Goal: Transaction & Acquisition: Book appointment/travel/reservation

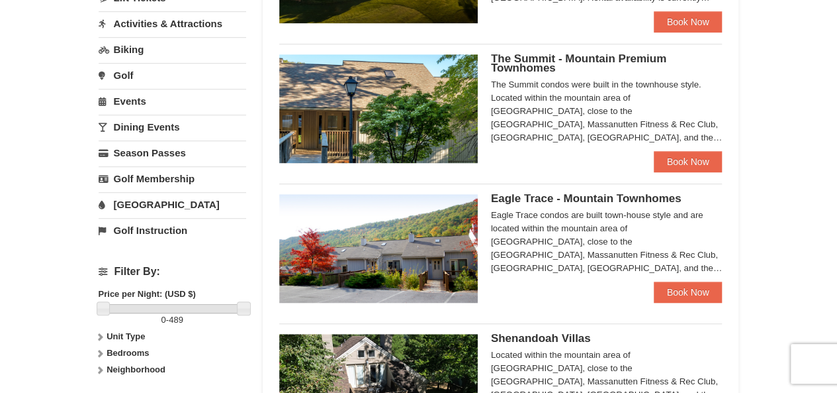
scroll to position [397, 0]
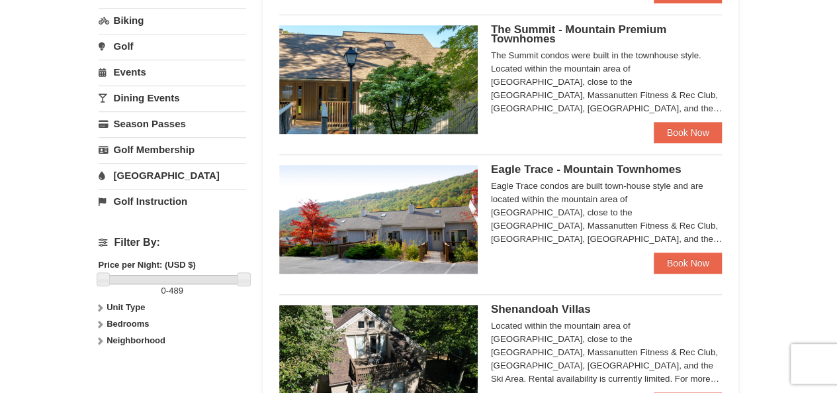
click at [102, 305] on icon at bounding box center [99, 307] width 9 height 9
click at [107, 345] on strong "Bedrooms" at bounding box center [128, 350] width 42 height 10
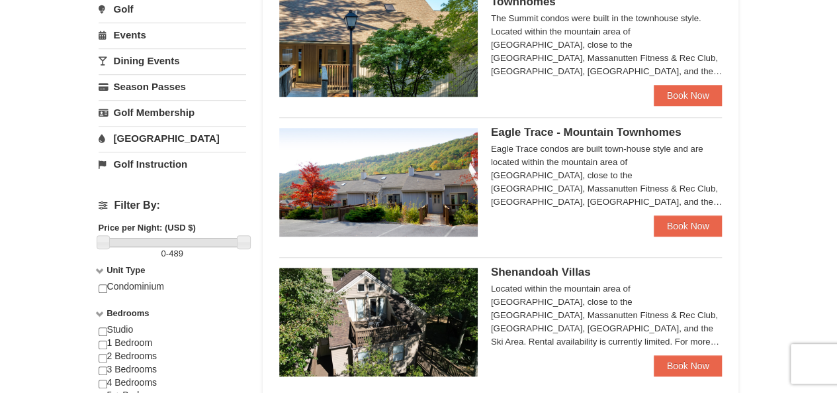
scroll to position [463, 0]
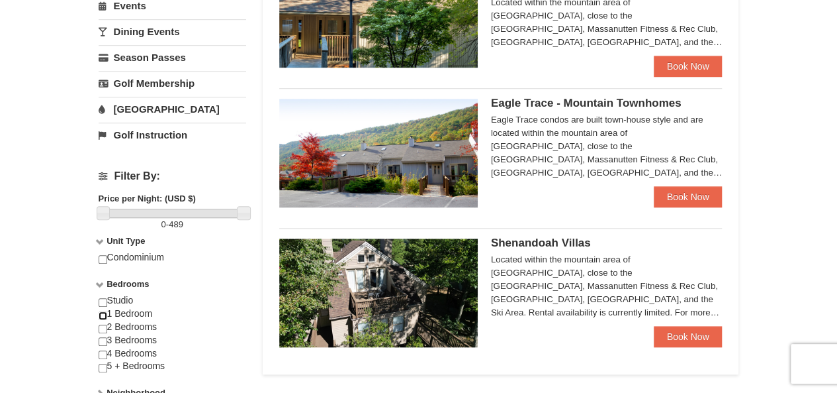
click at [105, 312] on input "checkbox" at bounding box center [103, 315] width 9 height 9
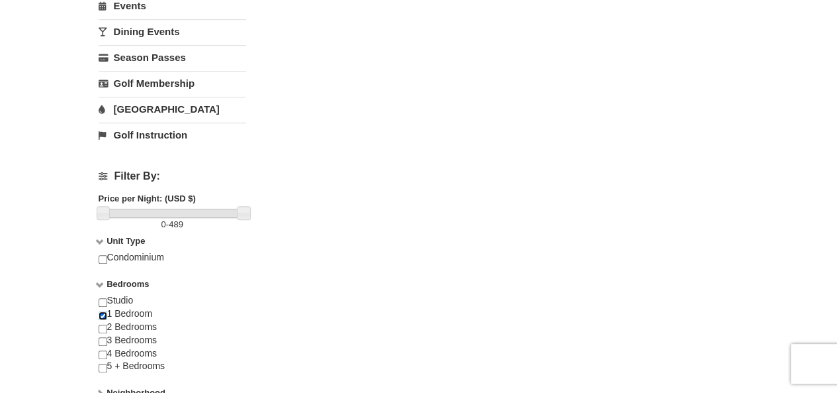
click at [103, 311] on input "checkbox" at bounding box center [103, 315] width 9 height 9
checkbox input "false"
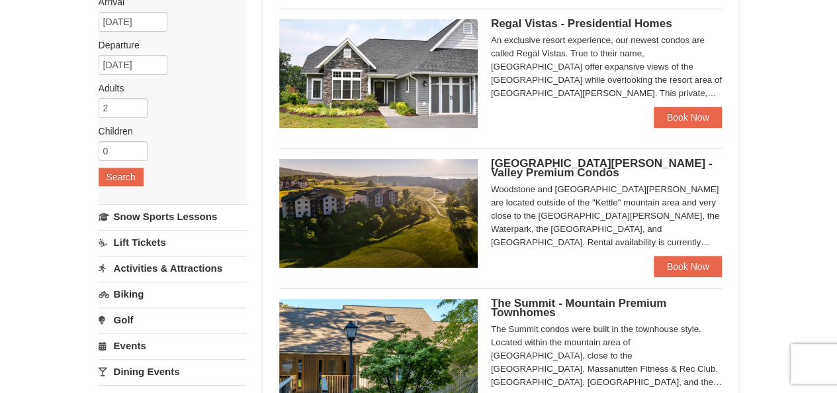
scroll to position [256, 0]
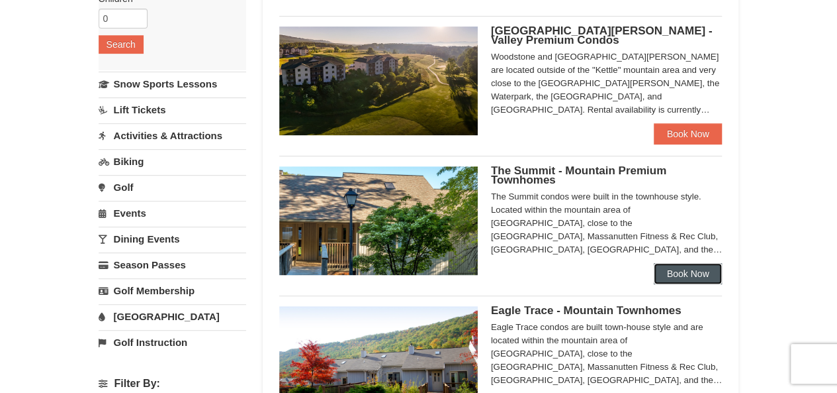
click at [675, 269] on link "Book Now" at bounding box center [688, 273] width 69 height 21
